Goal: Communication & Community: Answer question/provide support

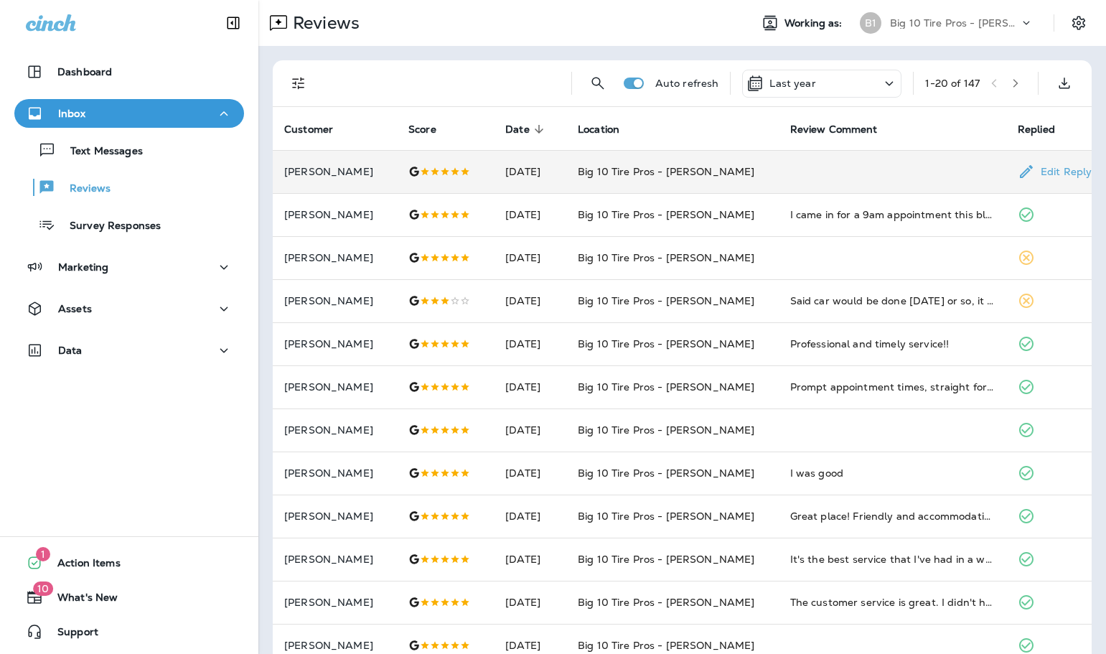
click at [466, 172] on div at bounding box center [446, 171] width 74 height 11
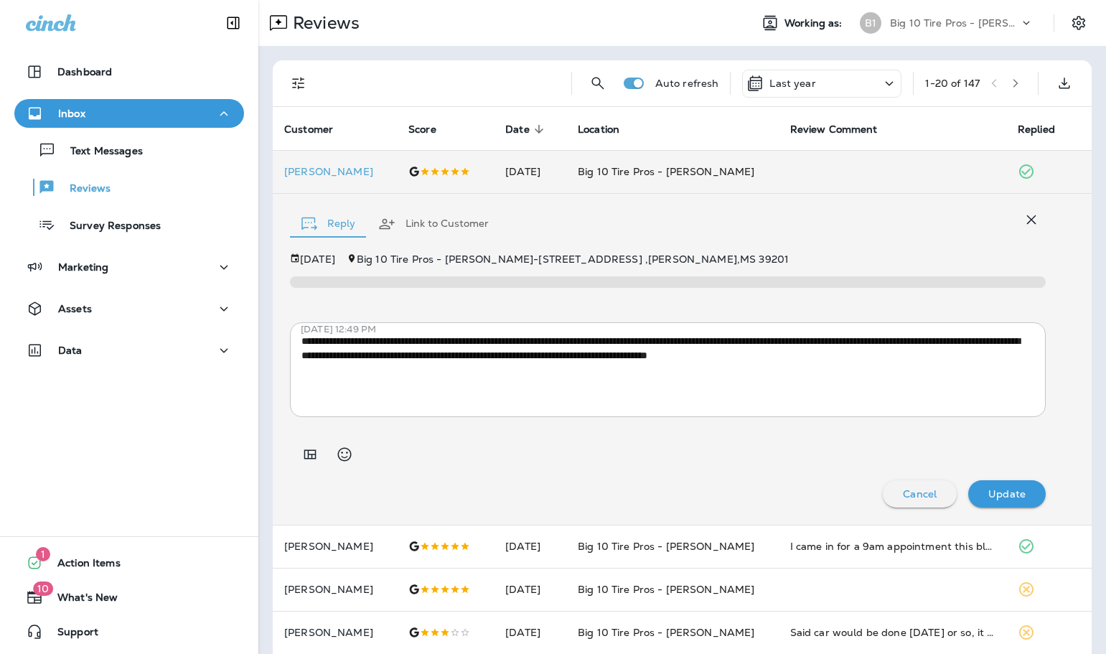
click at [841, 232] on div "Reply Link to Customer" at bounding box center [668, 220] width 756 height 44
click at [111, 149] on p "Text Messages" at bounding box center [99, 152] width 87 height 14
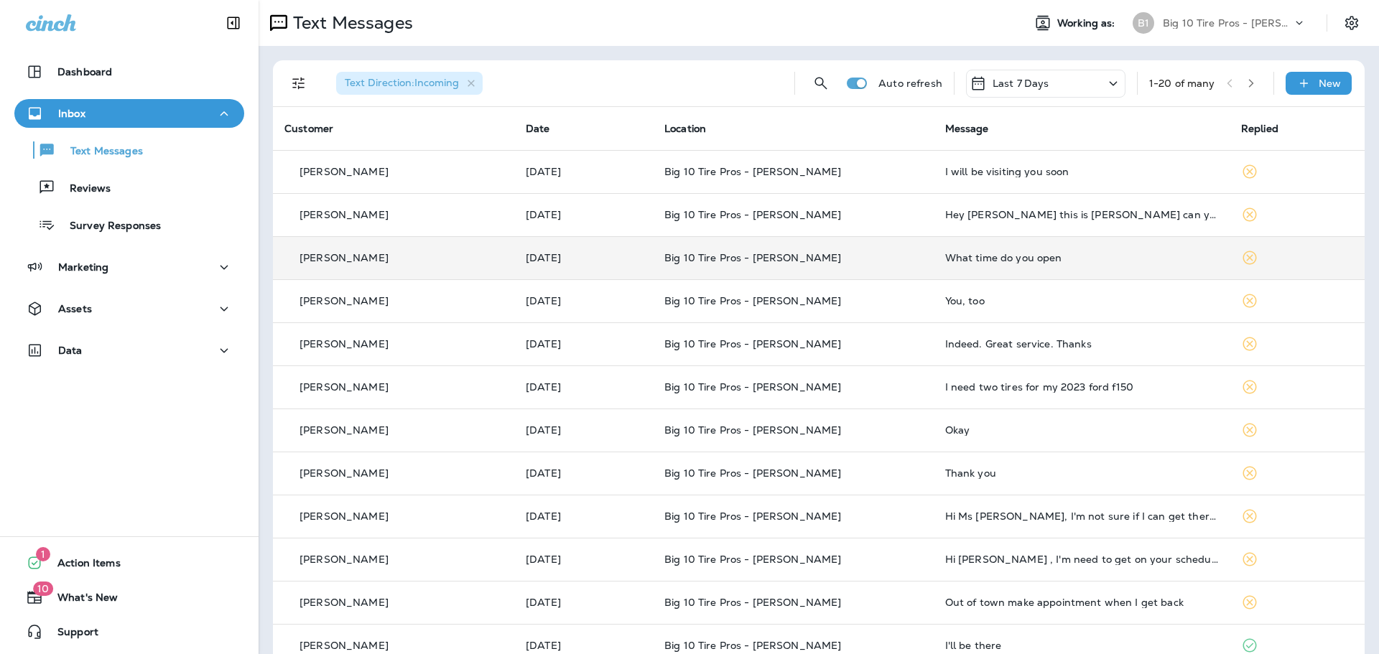
click at [975, 260] on div "What time do you open" at bounding box center [1081, 257] width 273 height 11
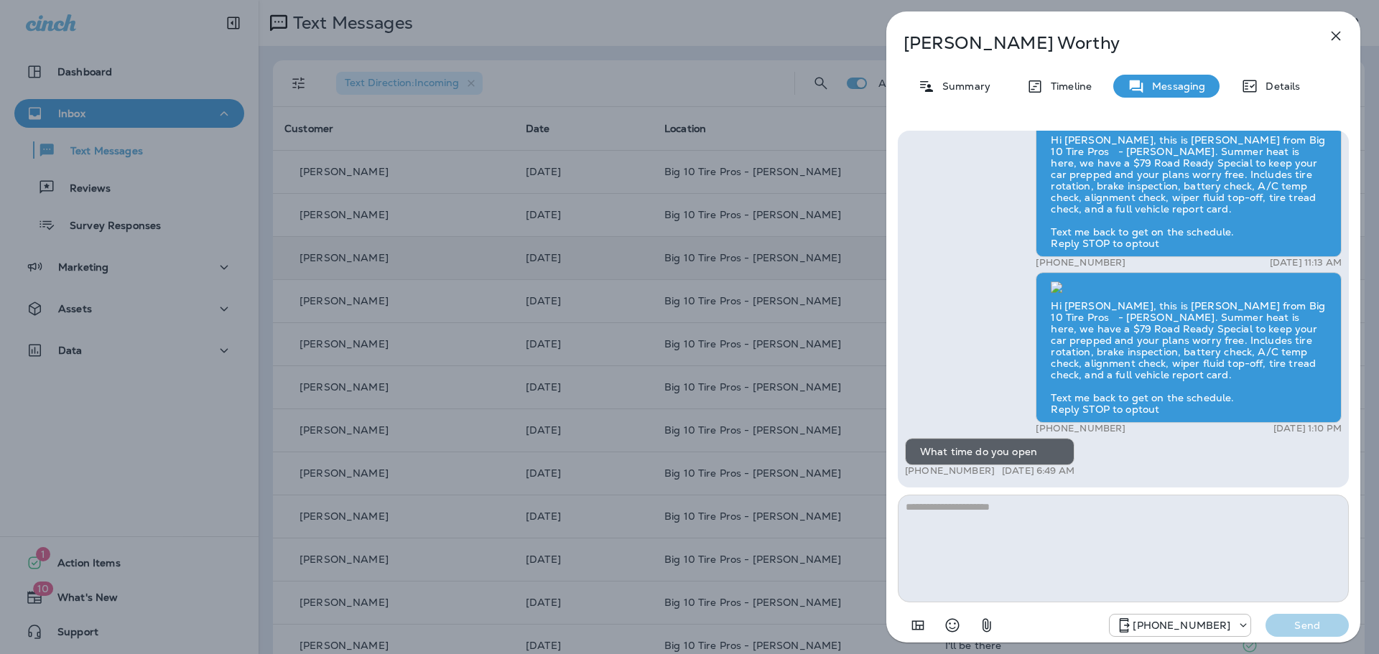
click at [1005, 524] on textarea at bounding box center [1122, 549] width 451 height 108
type textarea "****"
click at [1106, 625] on p "Send" at bounding box center [1307, 625] width 60 height 13
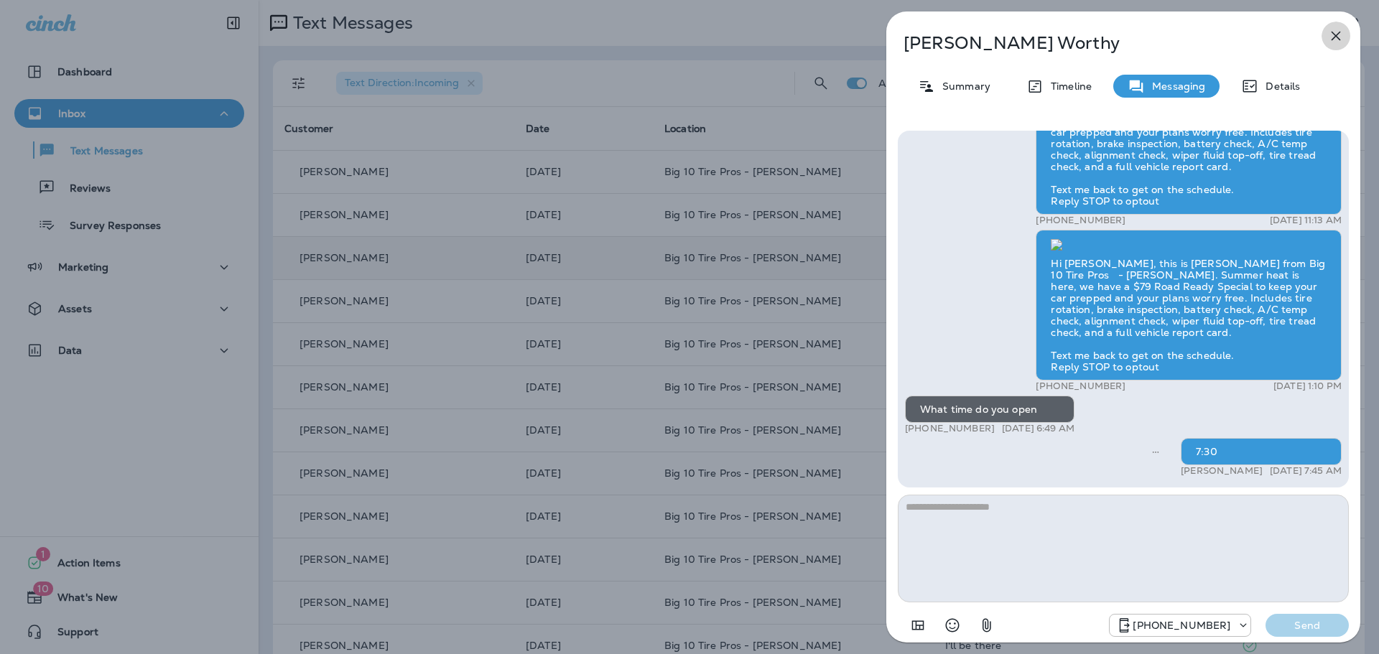
click at [1106, 32] on icon "button" at bounding box center [1335, 35] width 17 height 17
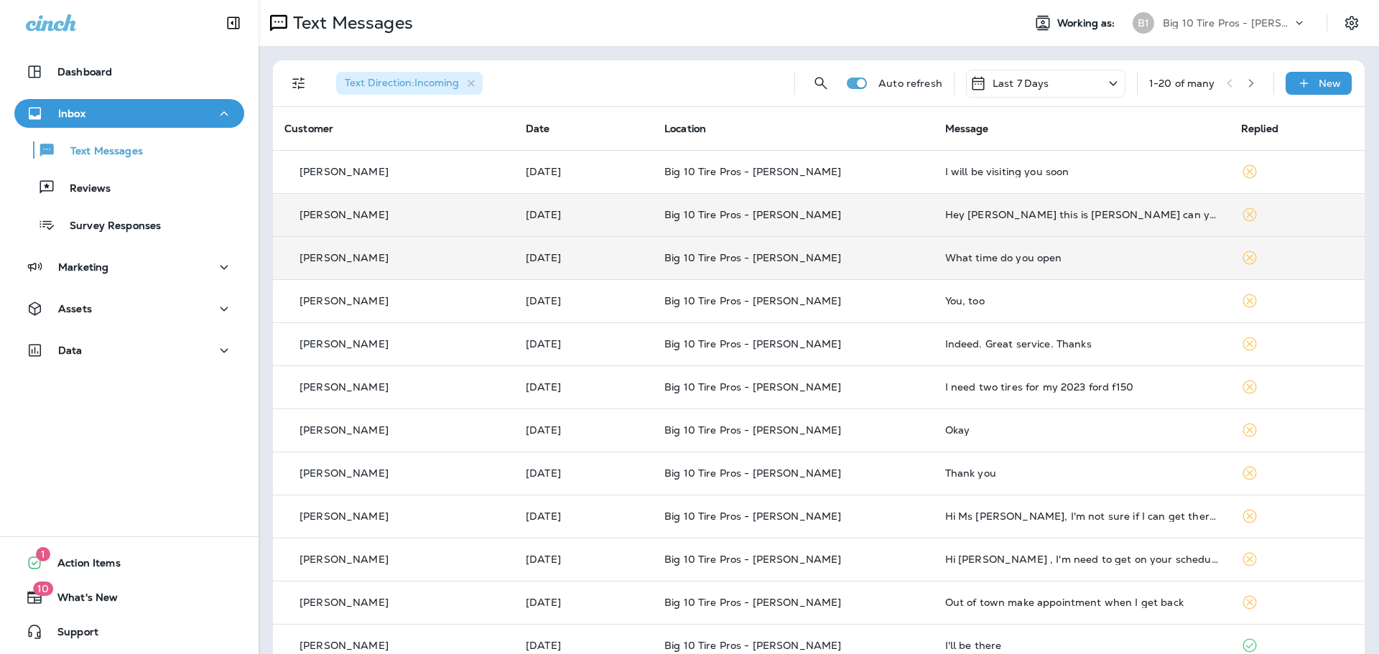
click at [965, 214] on div "Hey [PERSON_NAME] this is [PERSON_NAME] can you call me asap" at bounding box center [1081, 214] width 273 height 11
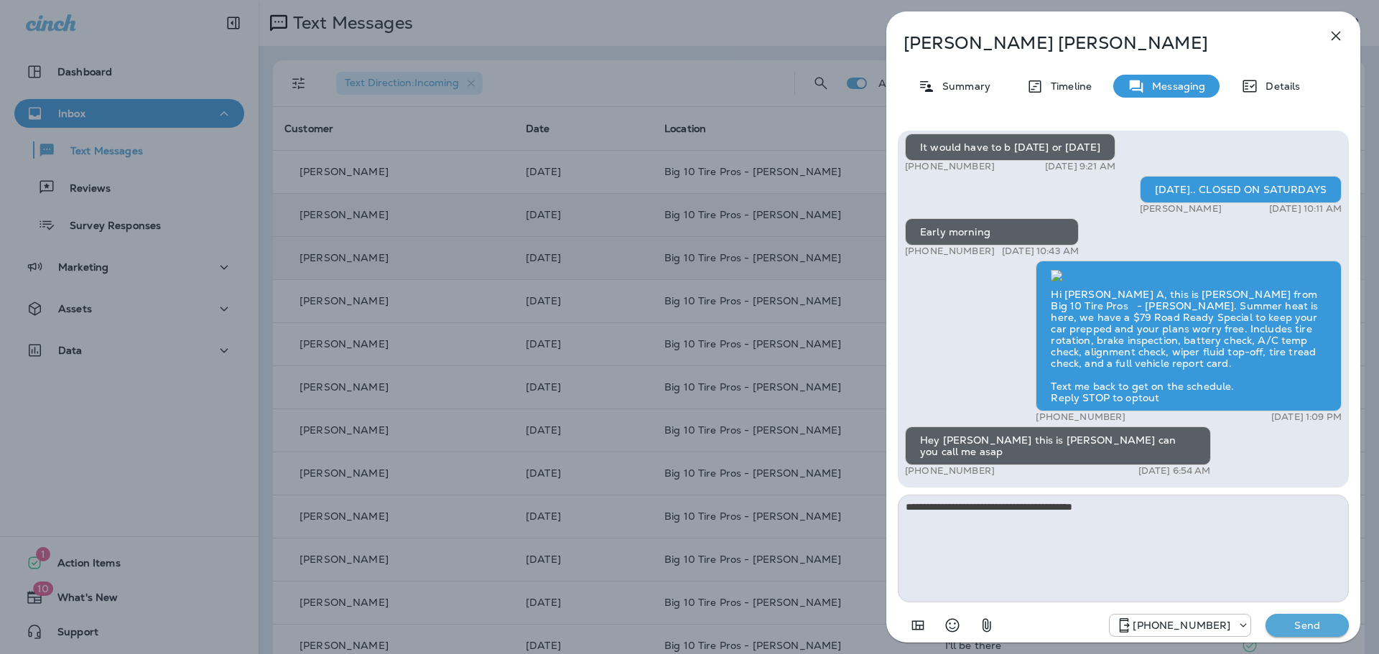
type textarea "**********"
click at [1106, 626] on p "Send" at bounding box center [1307, 625] width 60 height 13
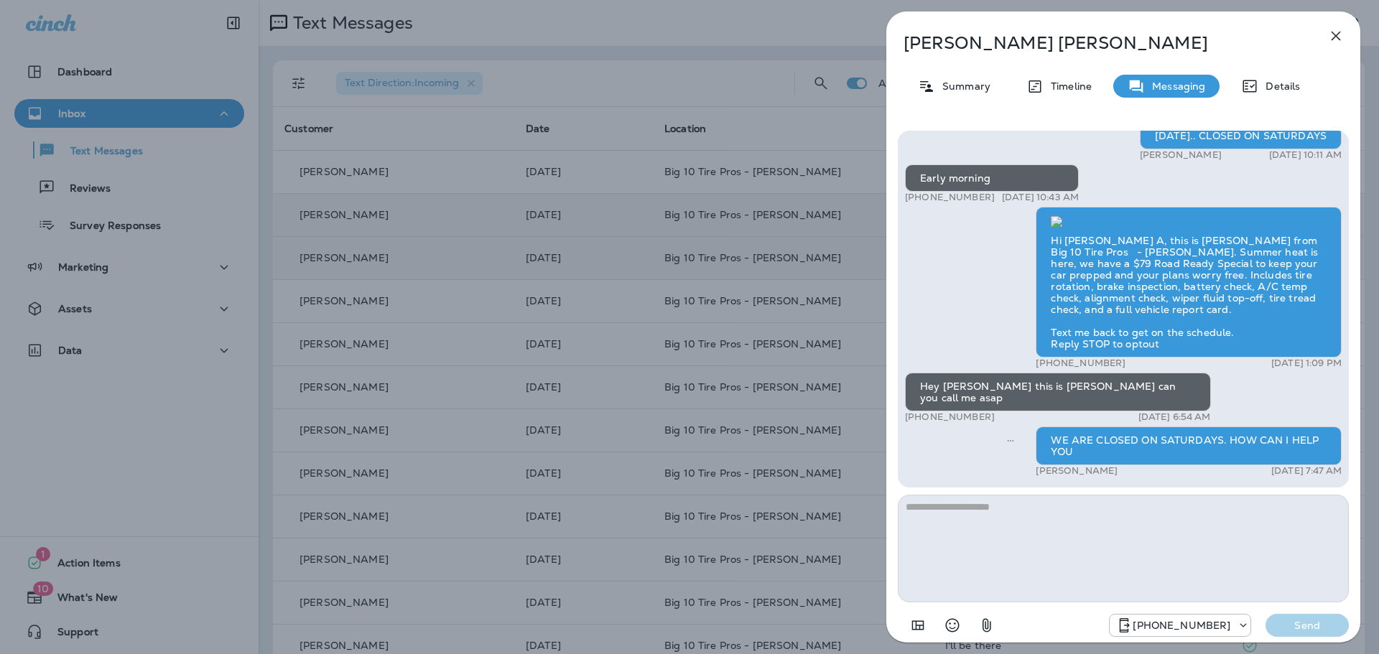
click at [1106, 30] on icon "button" at bounding box center [1335, 35] width 17 height 17
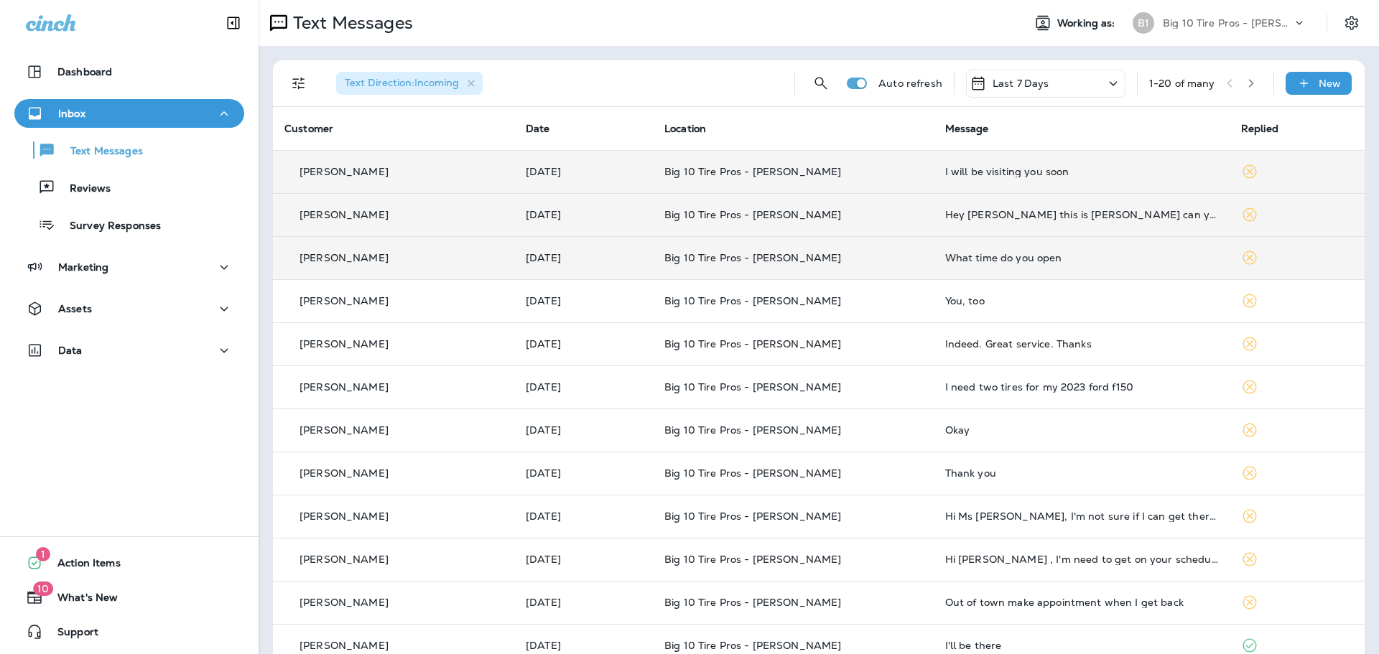
click at [984, 167] on div "I will be visiting you soon" at bounding box center [1081, 171] width 273 height 11
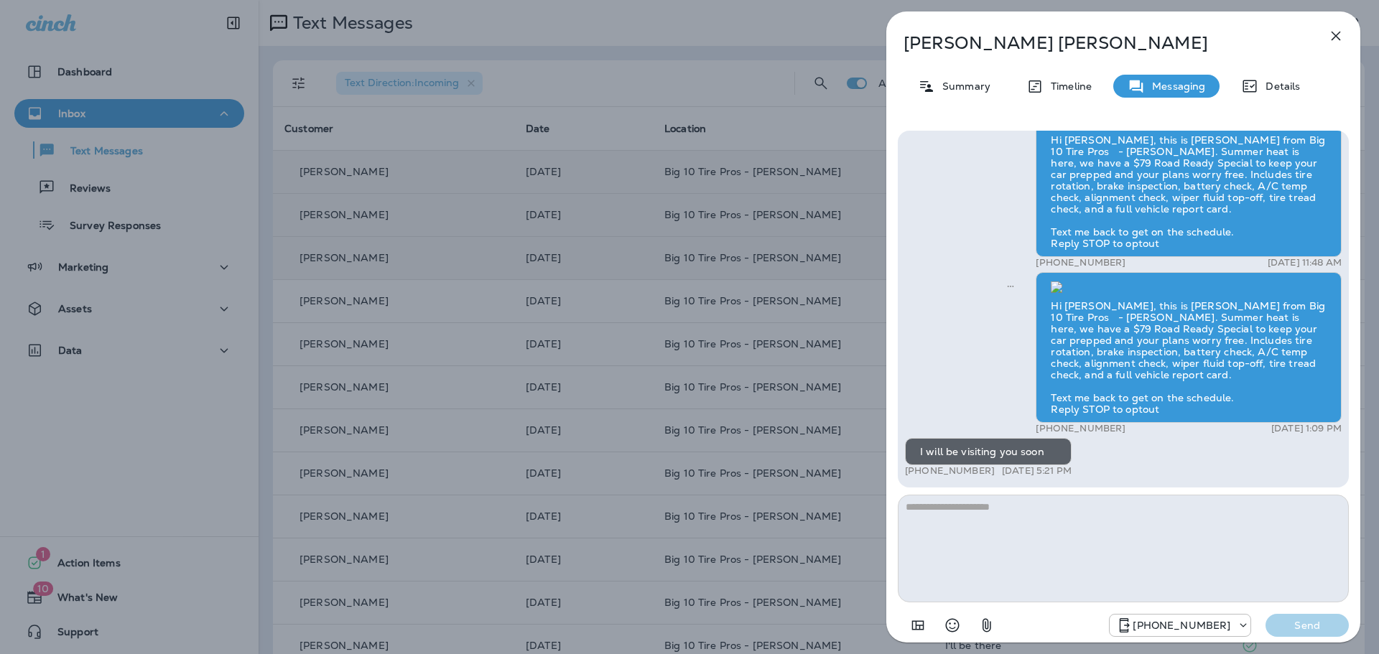
click at [1106, 34] on icon "button" at bounding box center [1335, 36] width 9 height 9
